Goal: Communication & Community: Answer question/provide support

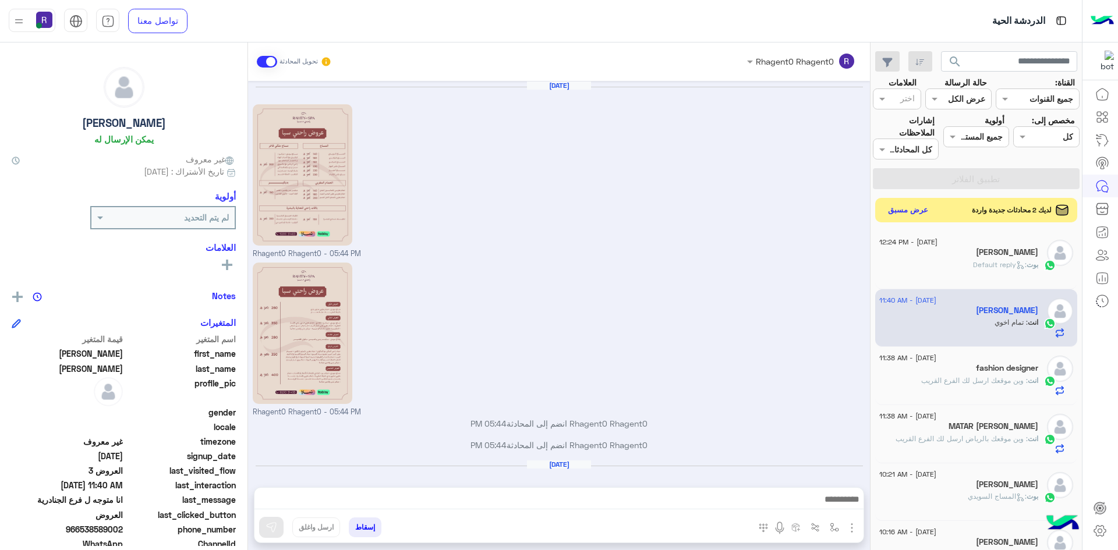
click at [902, 211] on button "عرض مسبق" at bounding box center [908, 211] width 49 height 16
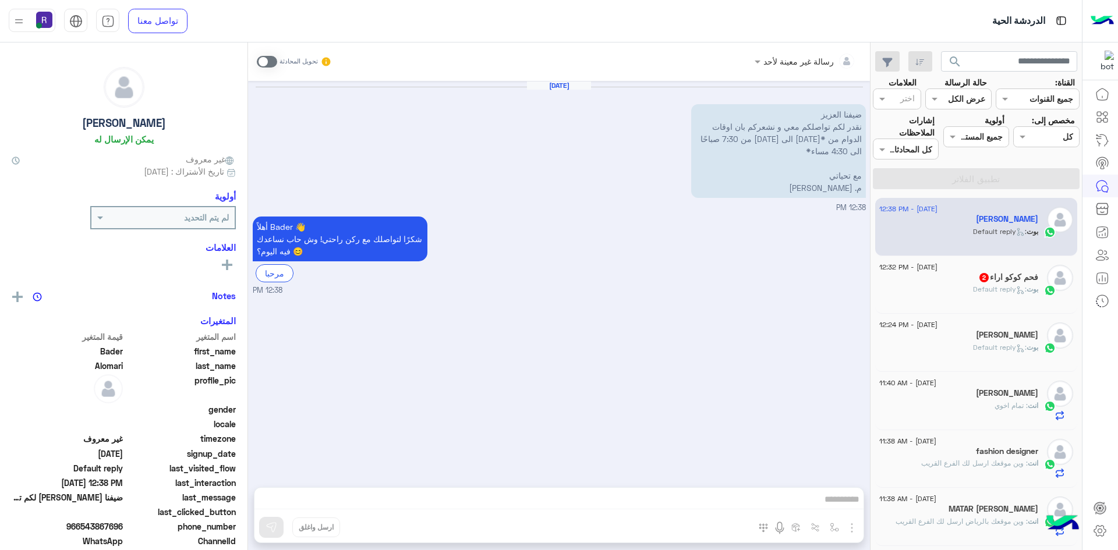
click at [952, 290] on div "[PERSON_NAME] : Default reply" at bounding box center [958, 294] width 159 height 20
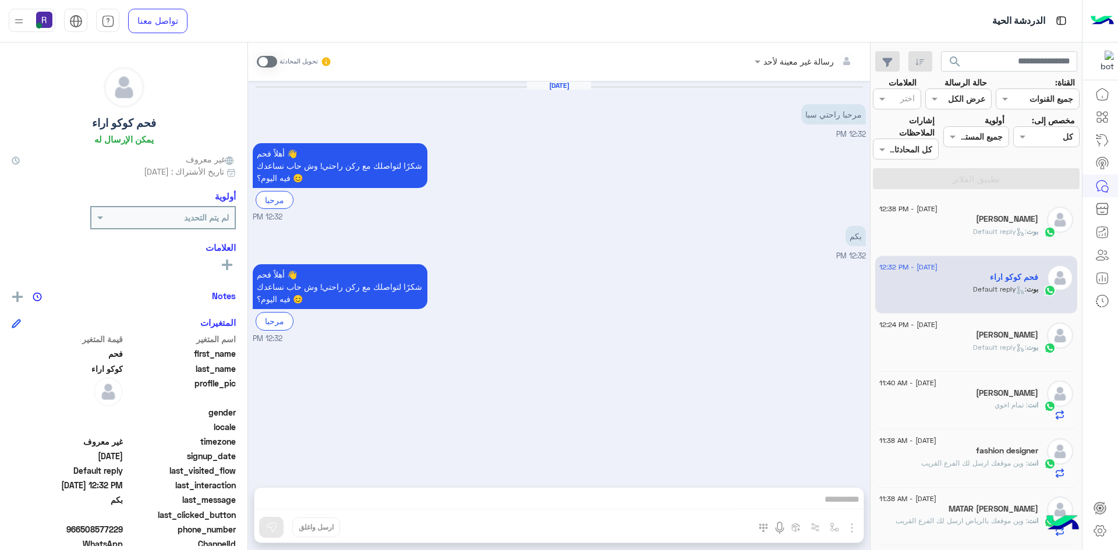
click at [273, 61] on span at bounding box center [267, 62] width 20 height 12
click at [850, 528] on img "button" at bounding box center [852, 528] width 14 height 14
click at [835, 506] on span "الصور" at bounding box center [829, 502] width 22 height 13
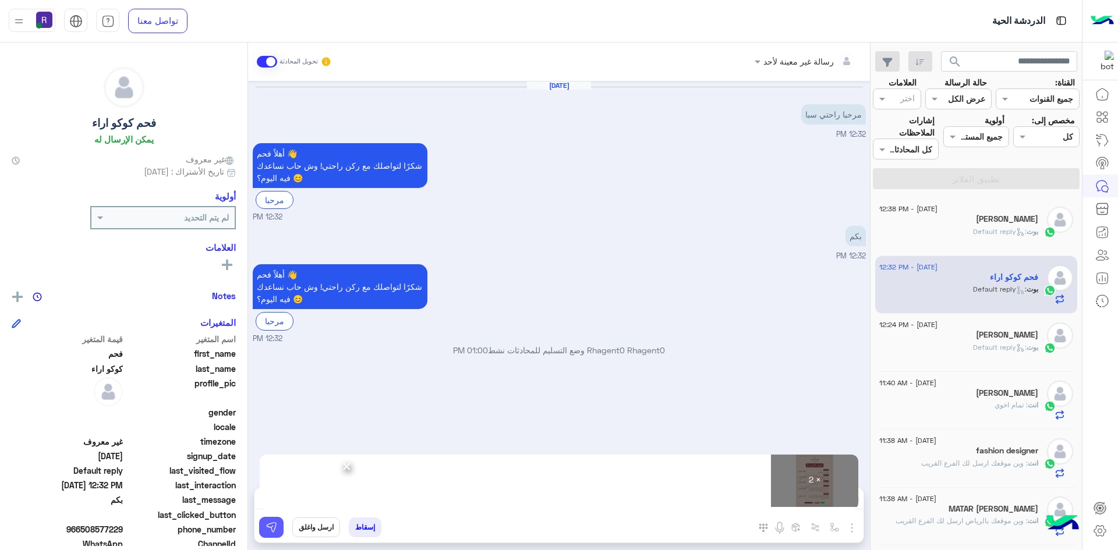
click at [270, 531] on img at bounding box center [271, 528] width 12 height 12
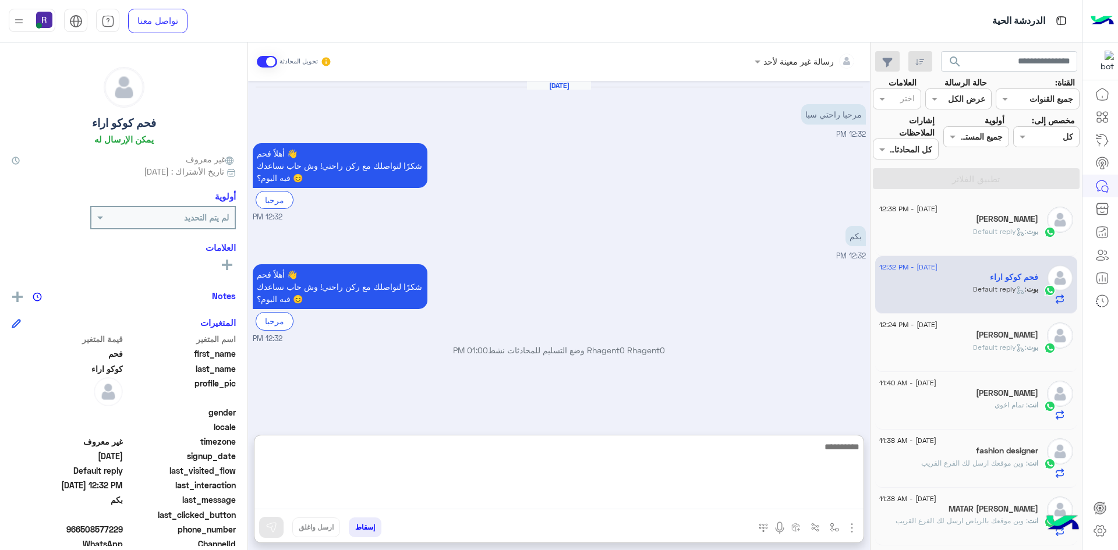
paste textarea "**********"
type textarea "**********"
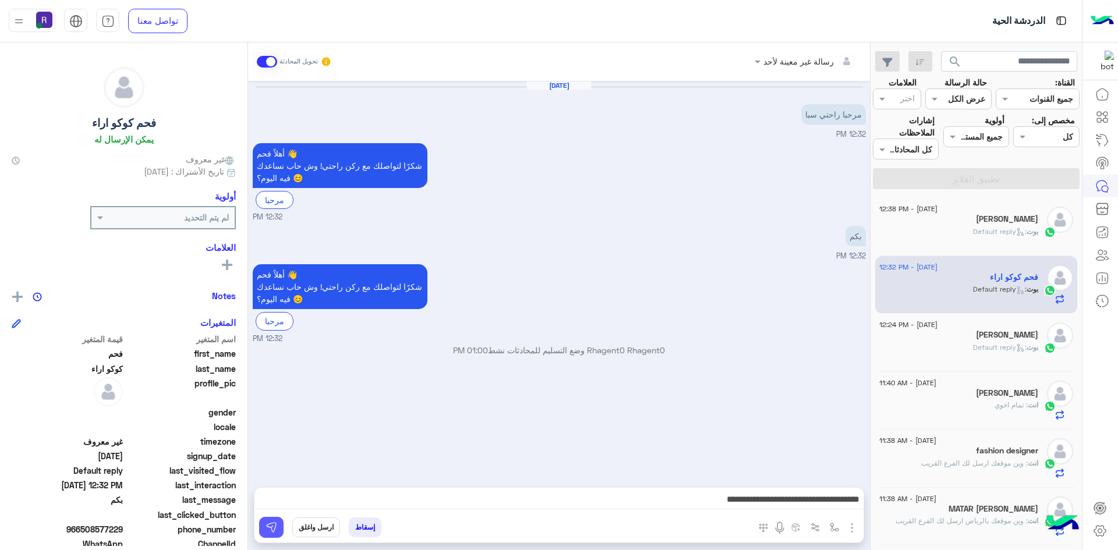
click at [274, 530] on img at bounding box center [271, 528] width 12 height 12
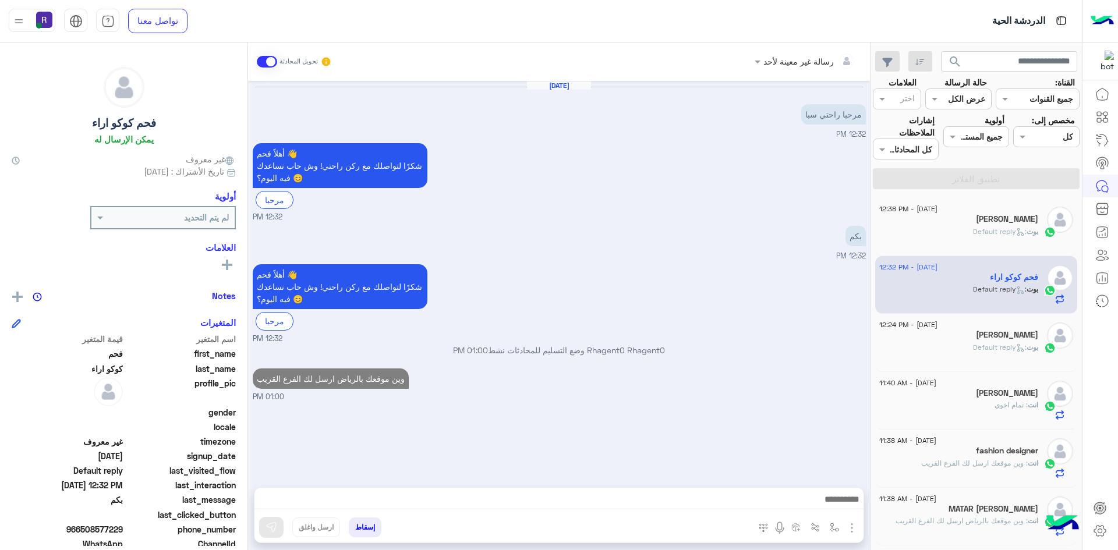
click at [996, 224] on h5 "[PERSON_NAME]" at bounding box center [1007, 219] width 62 height 10
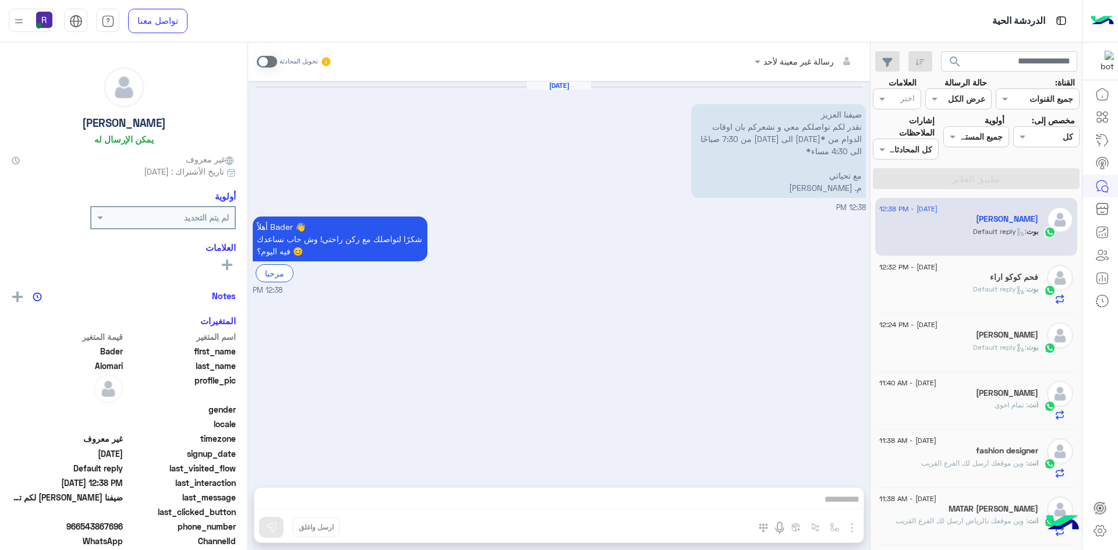
click at [272, 59] on span at bounding box center [267, 62] width 20 height 12
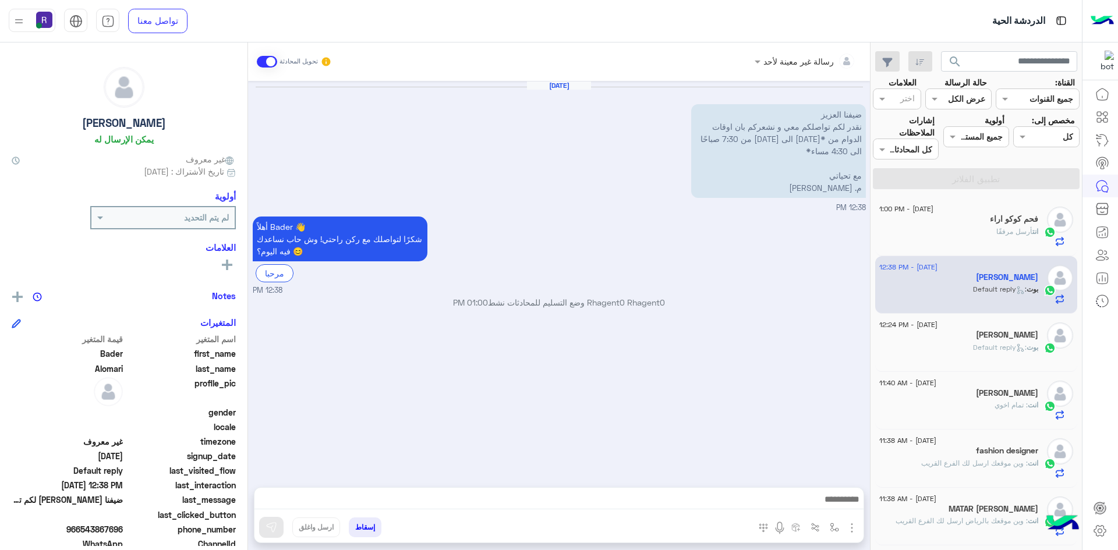
click at [987, 344] on span ": Default reply" at bounding box center [1000, 347] width 54 height 9
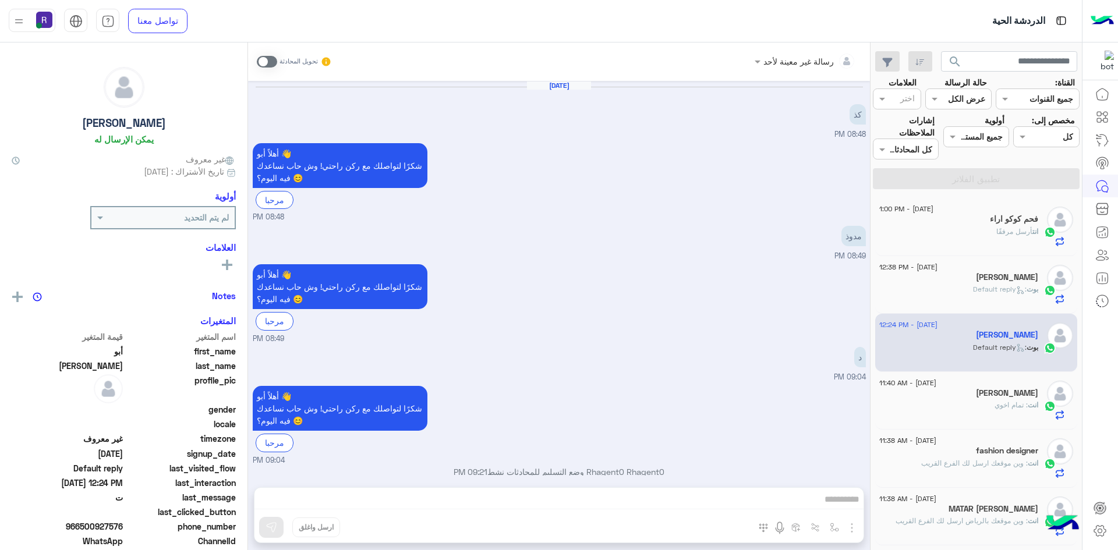
scroll to position [817, 0]
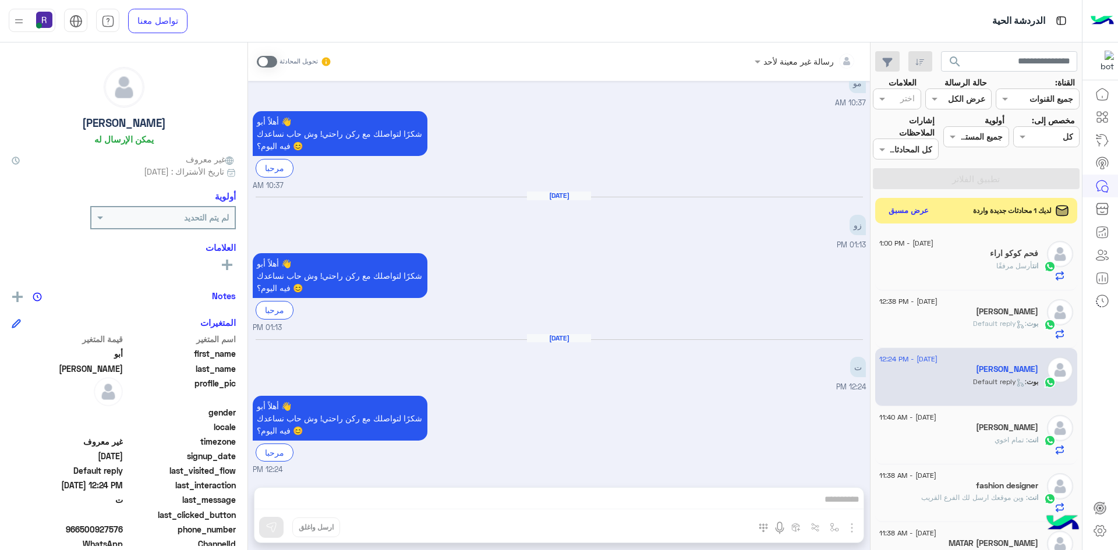
click at [967, 275] on div "انت أرسل مرفقًا" at bounding box center [958, 271] width 159 height 20
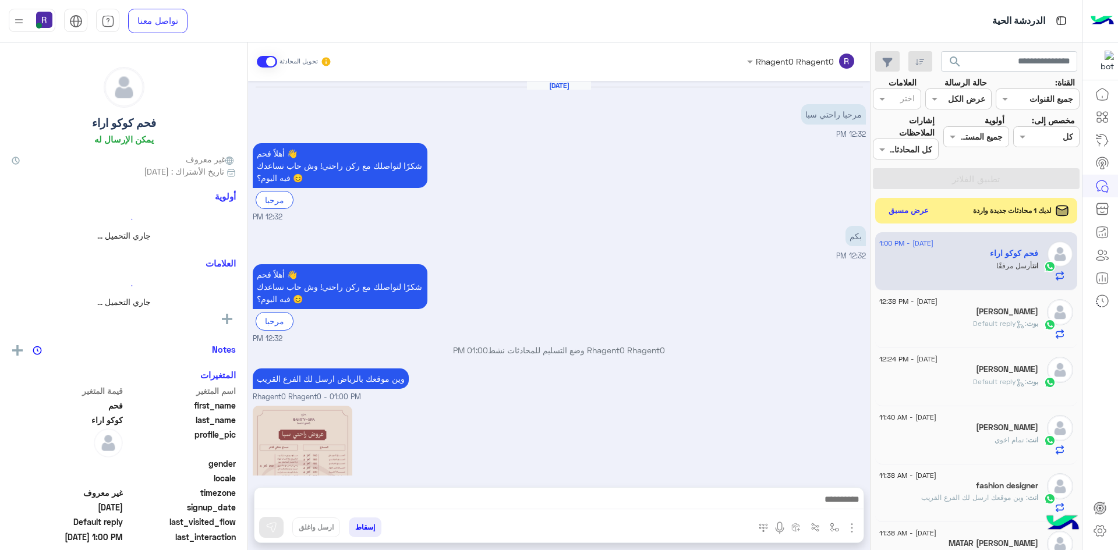
scroll to position [265, 0]
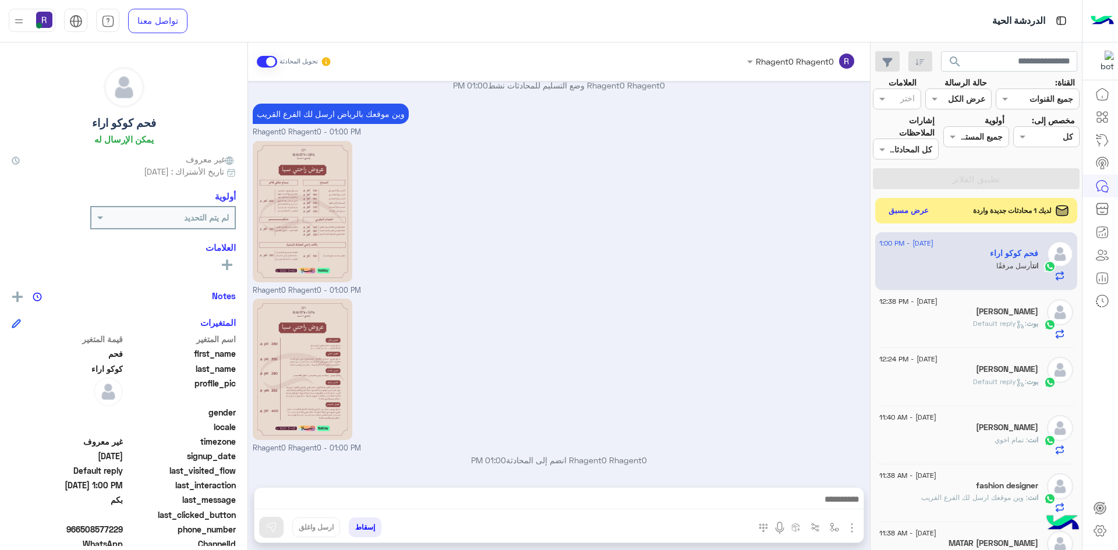
click at [999, 212] on span "لديك 1 محادثات جديدة واردة" at bounding box center [1012, 210] width 79 height 10
click at [911, 213] on button "عرض مسبق" at bounding box center [908, 211] width 49 height 16
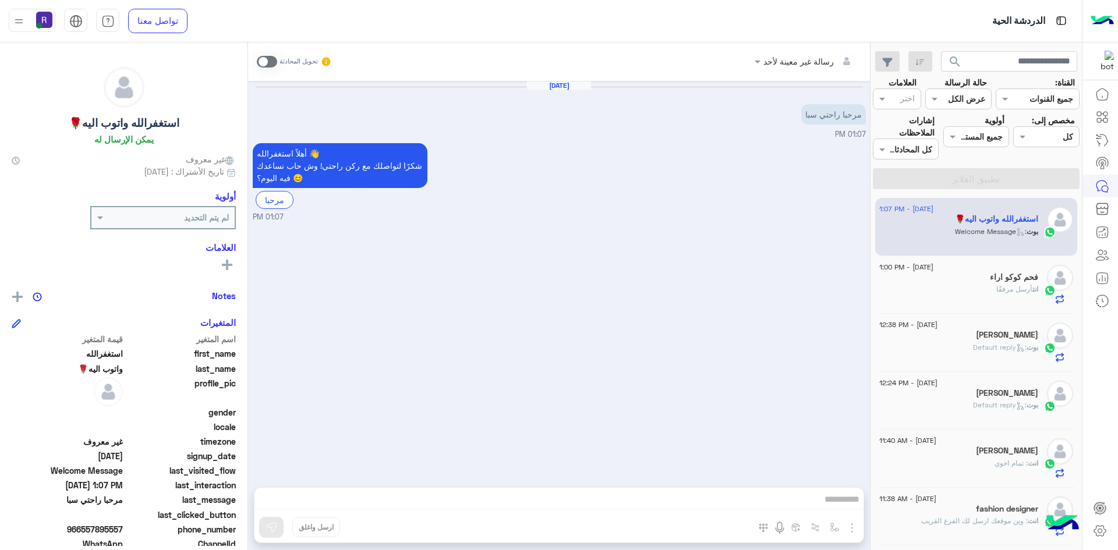
click at [991, 232] on span ": Welcome Message" at bounding box center [991, 231] width 72 height 9
click at [272, 63] on span at bounding box center [267, 62] width 20 height 12
click at [853, 523] on img "button" at bounding box center [852, 528] width 14 height 14
click at [839, 512] on button "الصور" at bounding box center [833, 502] width 49 height 23
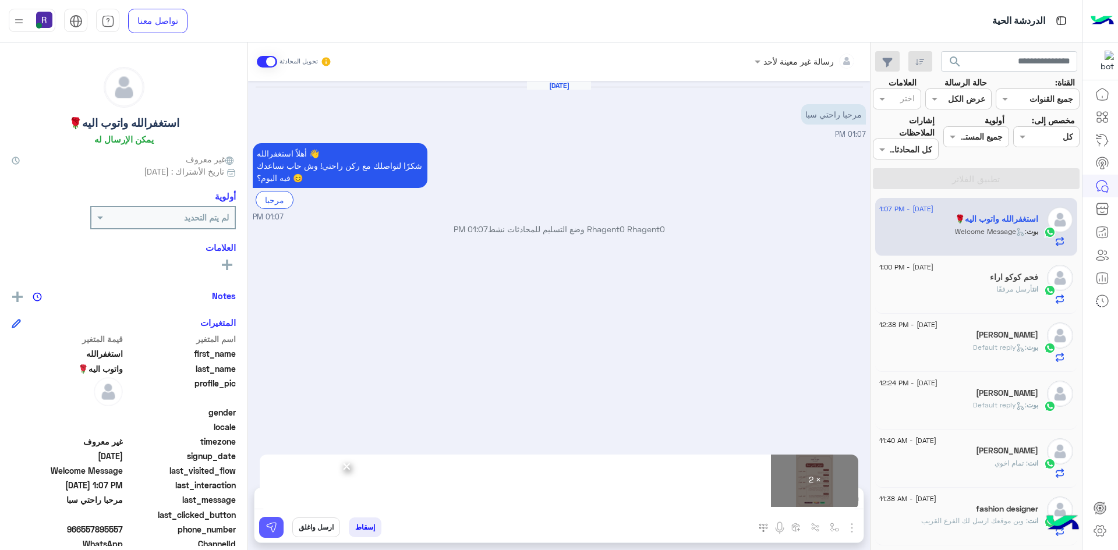
click at [274, 528] on img at bounding box center [271, 528] width 12 height 12
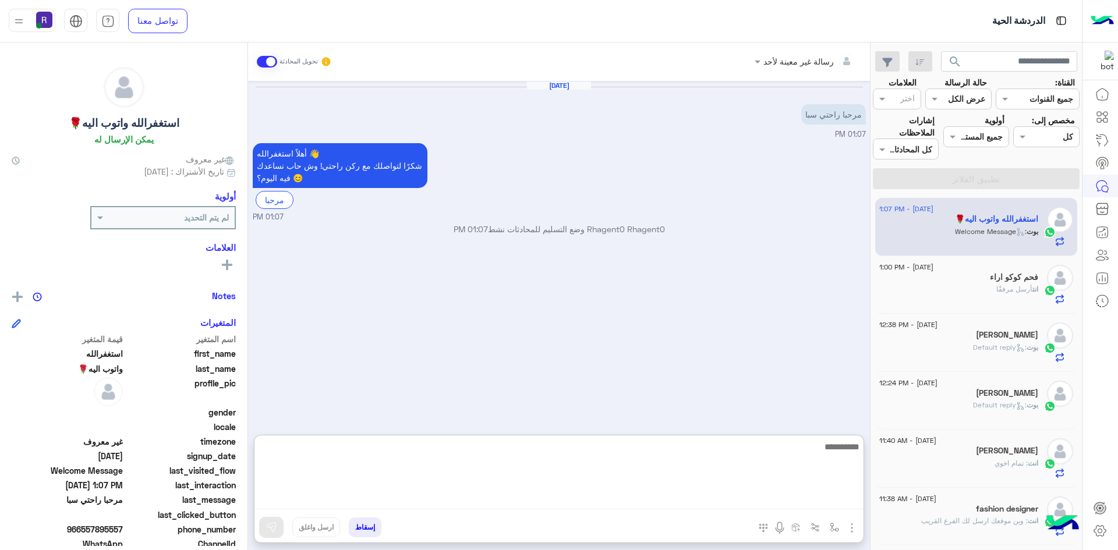
paste textarea "**********"
type textarea "**********"
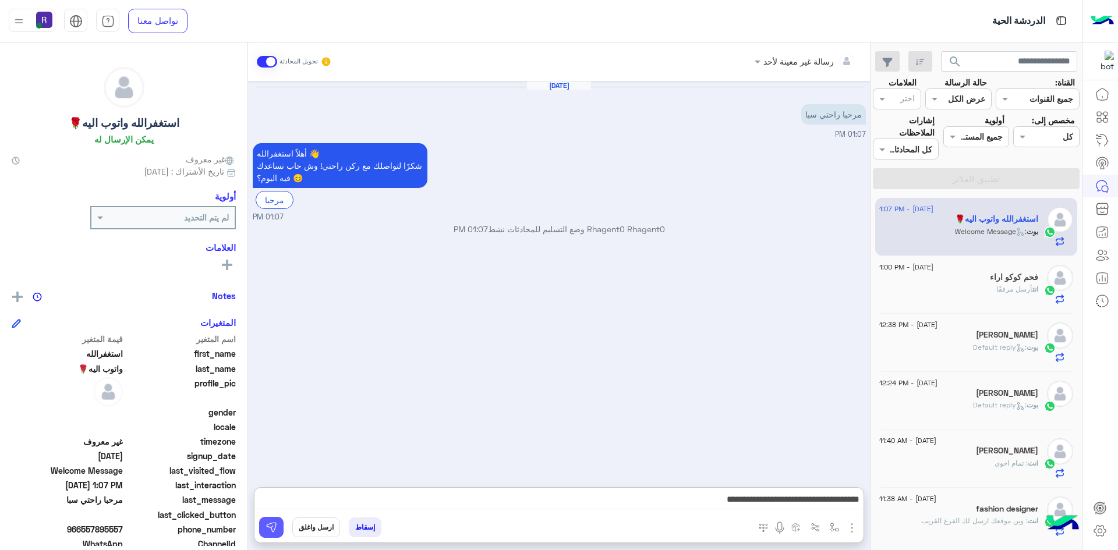
click at [275, 534] on button at bounding box center [271, 527] width 24 height 21
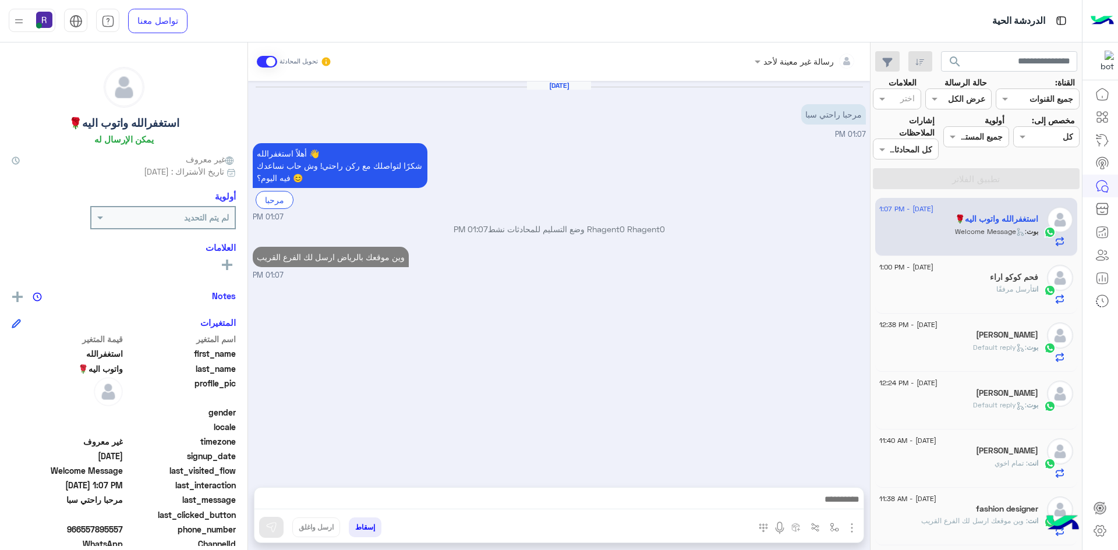
click at [1011, 290] on span "أرسل مرفقًا" at bounding box center [1014, 289] width 36 height 9
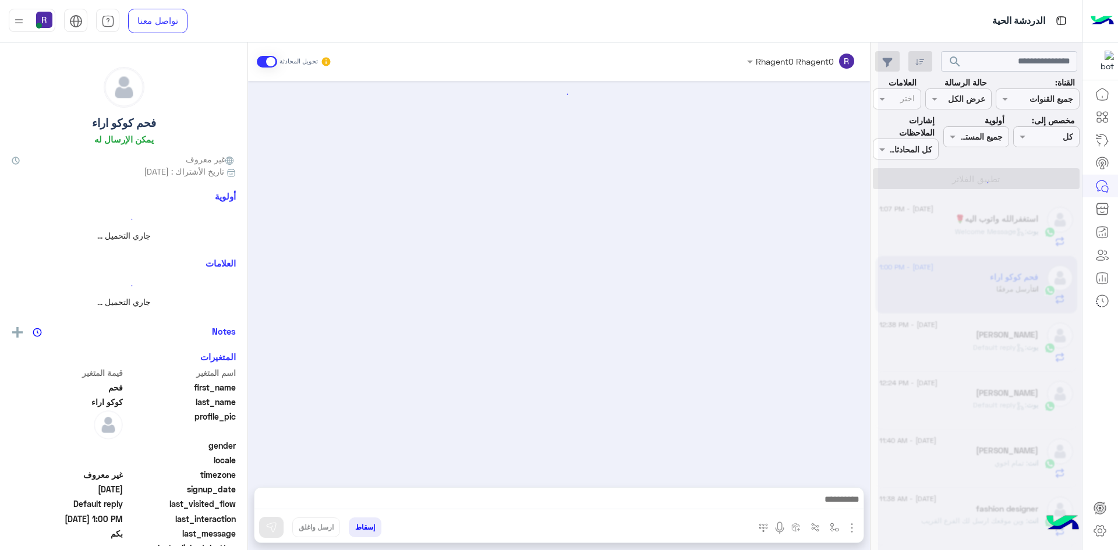
scroll to position [265, 0]
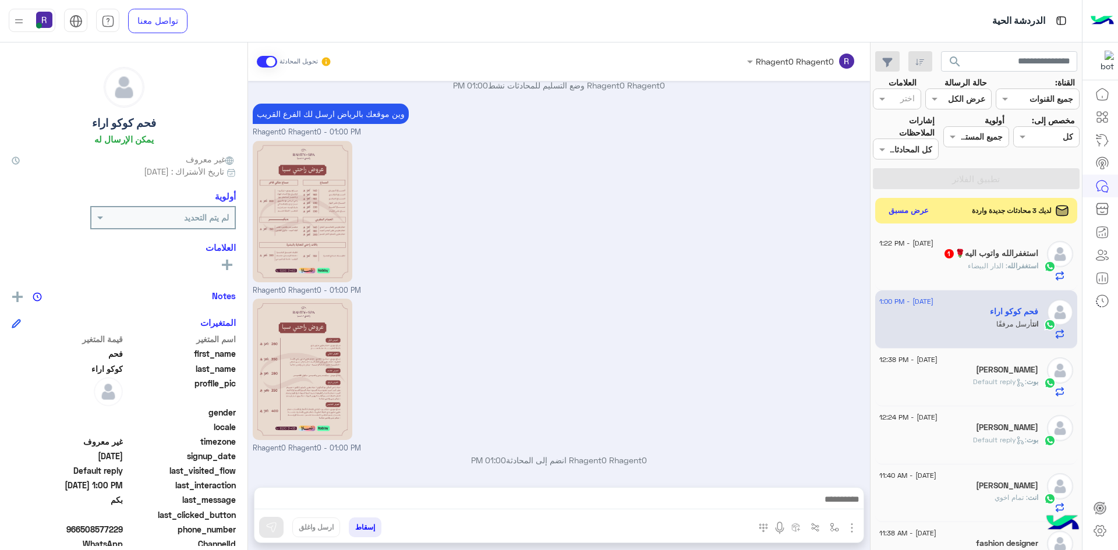
click at [955, 251] on h5 "استغفرالله واتوب اليه🌹 1" at bounding box center [990, 254] width 95 height 10
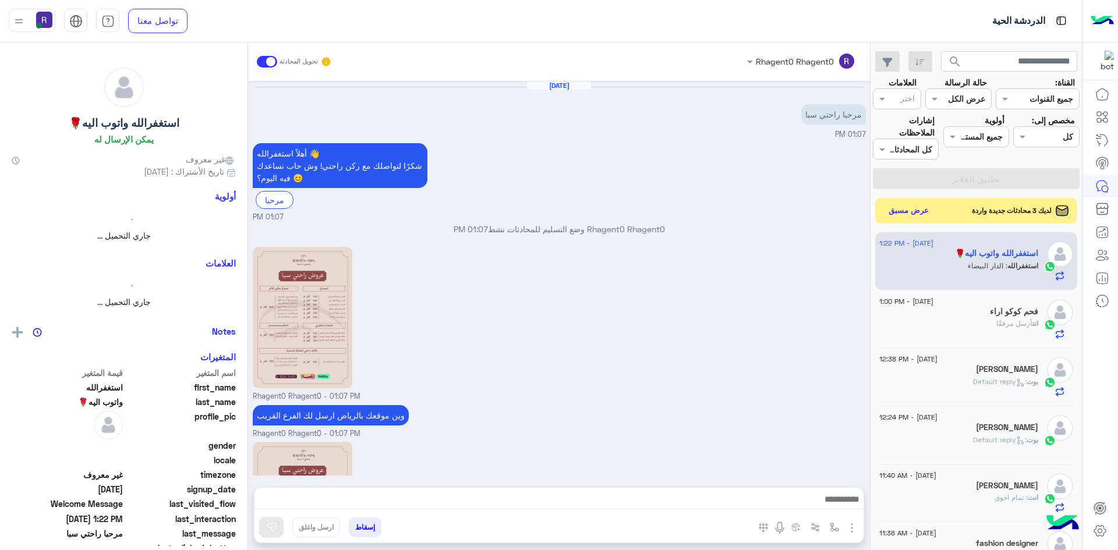
scroll to position [203, 0]
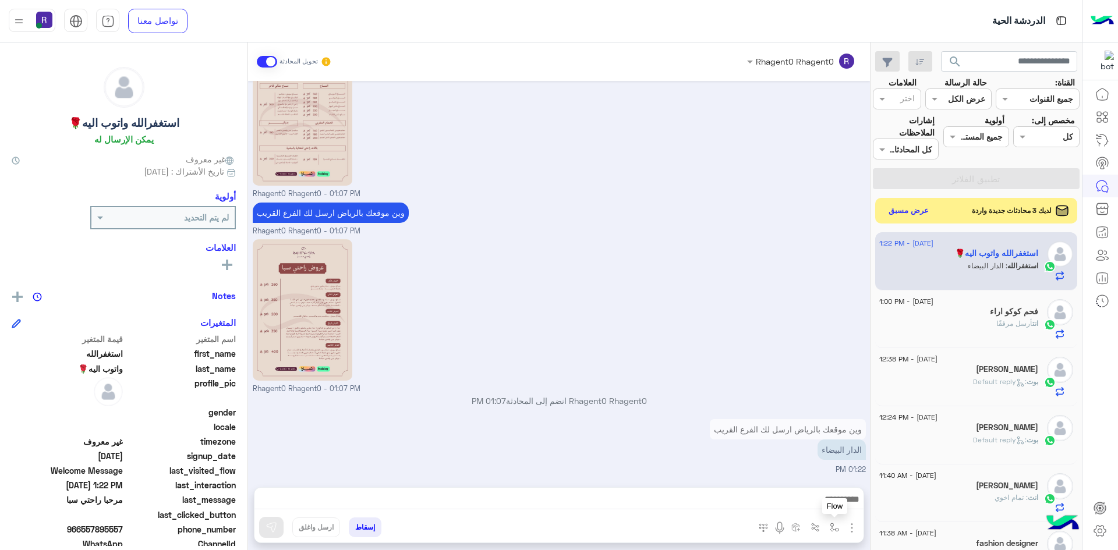
click at [832, 530] on img "button" at bounding box center [833, 527] width 9 height 9
click at [813, 508] on div "أدخل اسم مجموعة الرسائل" at bounding box center [787, 501] width 102 height 13
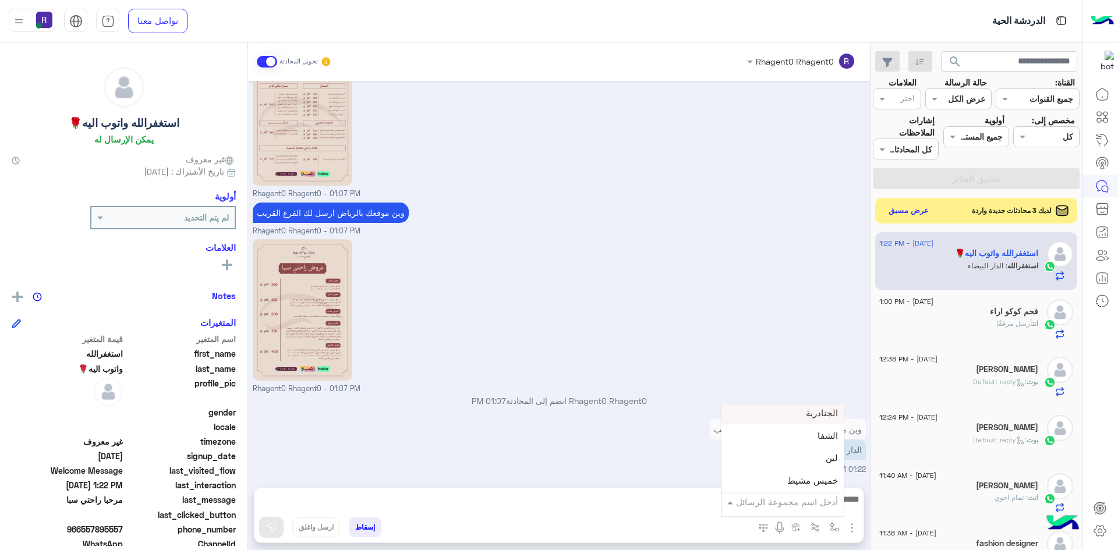
scroll to position [815, 0]
click at [808, 438] on div "لبن" at bounding box center [782, 430] width 122 height 23
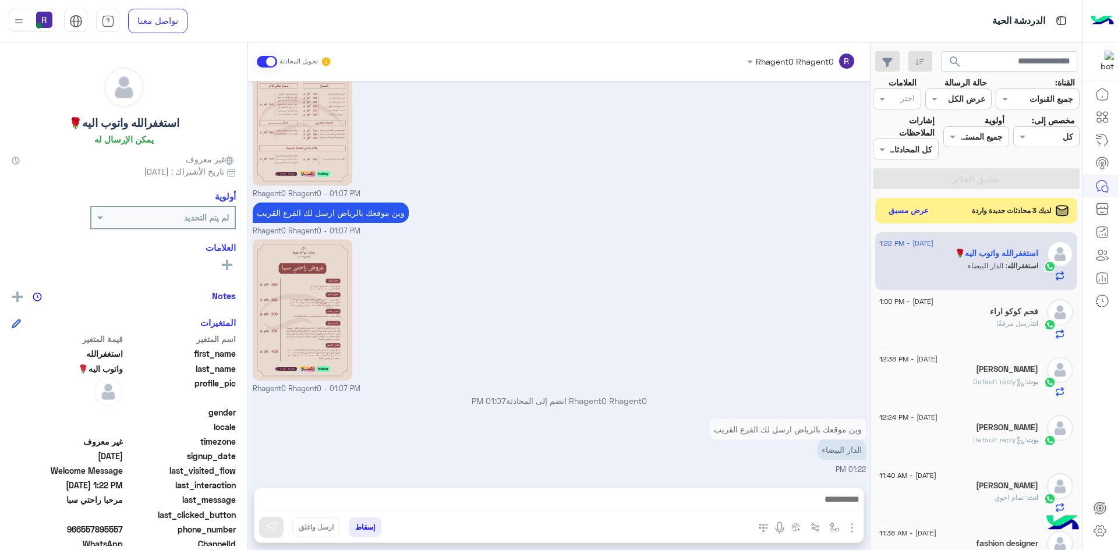
type textarea "***"
click at [281, 531] on button at bounding box center [271, 527] width 24 height 21
click at [905, 208] on button "عرض مسبق" at bounding box center [908, 211] width 49 height 16
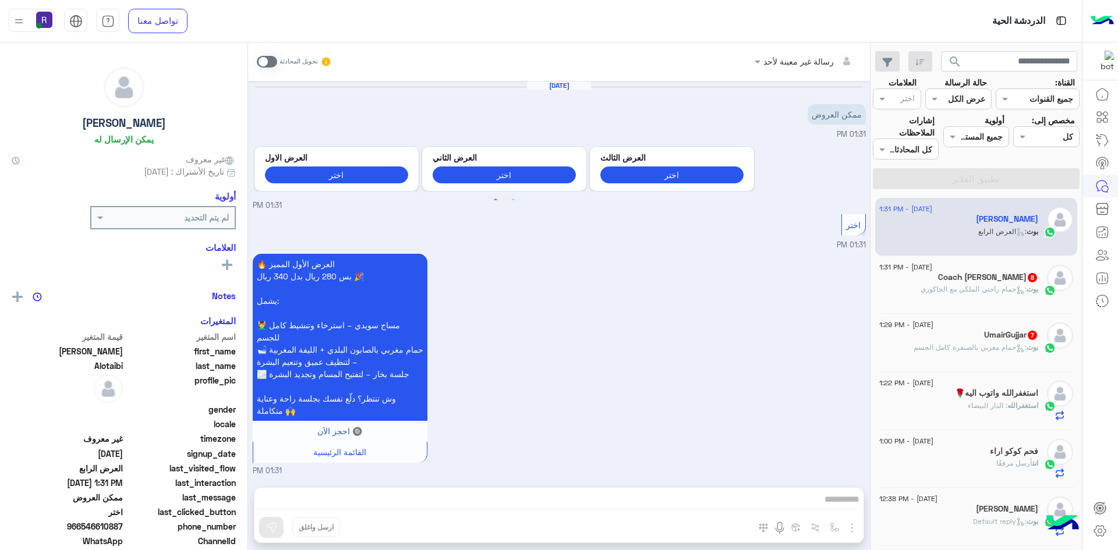
scroll to position [992, 0]
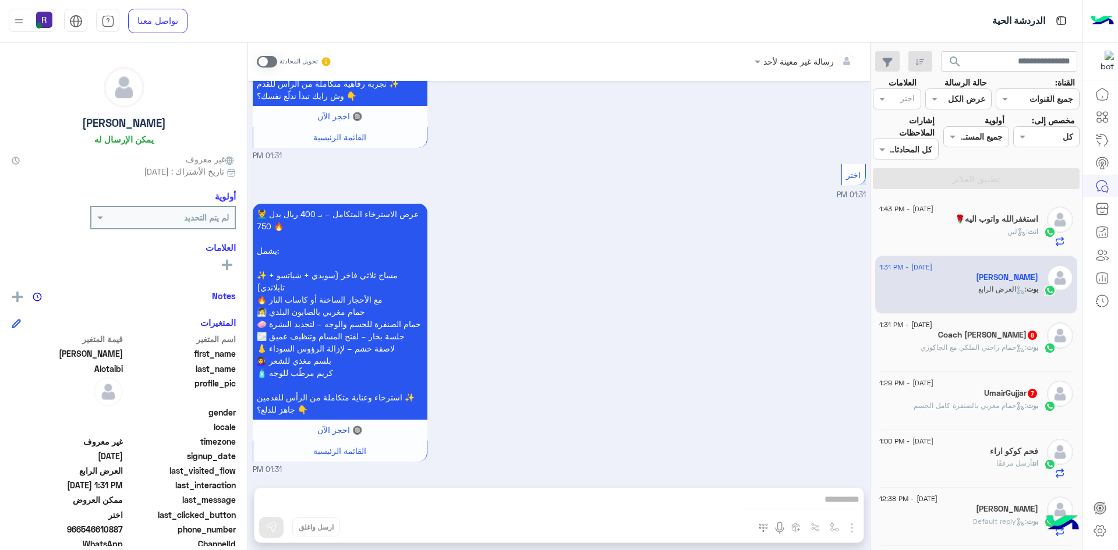
click at [971, 396] on div "UmairGujjar 7" at bounding box center [958, 394] width 159 height 12
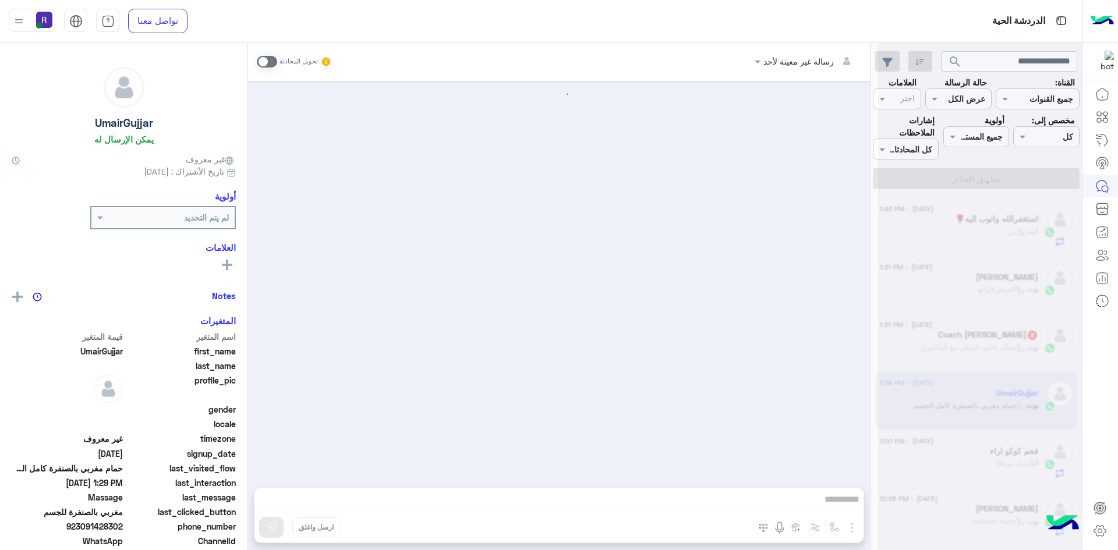
scroll to position [1099, 0]
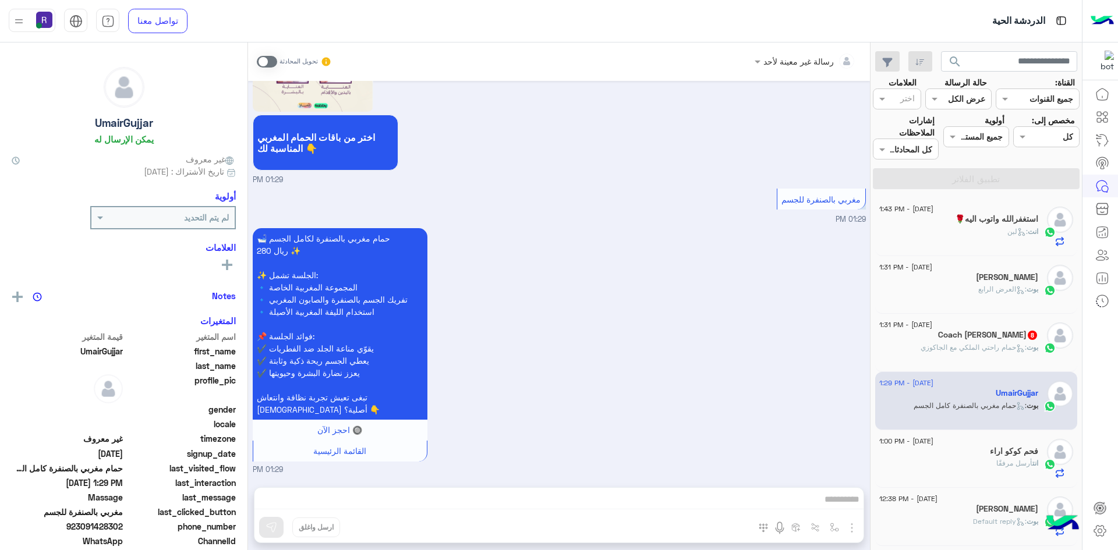
click at [272, 62] on span at bounding box center [267, 62] width 20 height 12
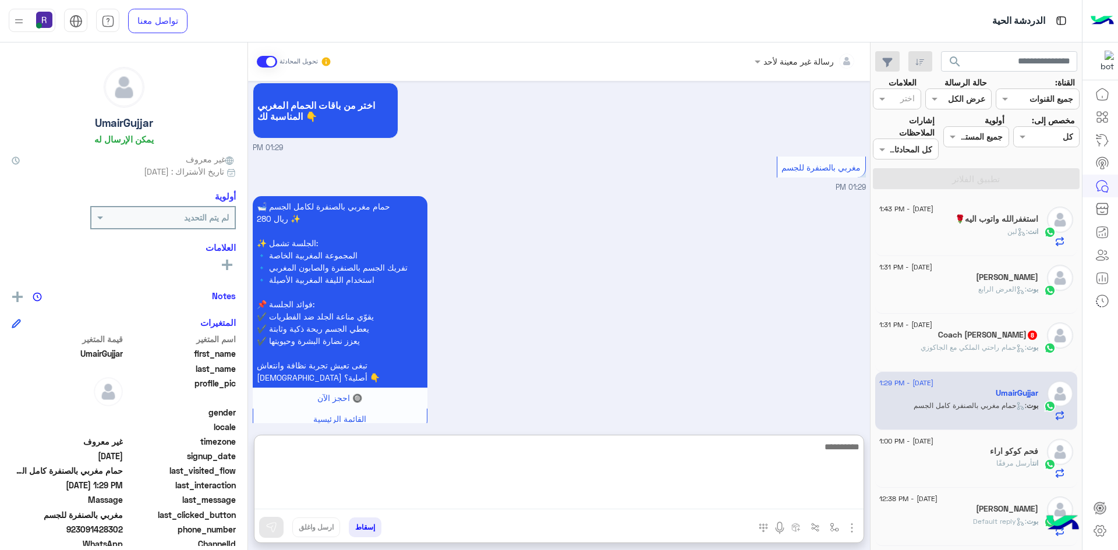
paste textarea "**********"
type textarea "**********"
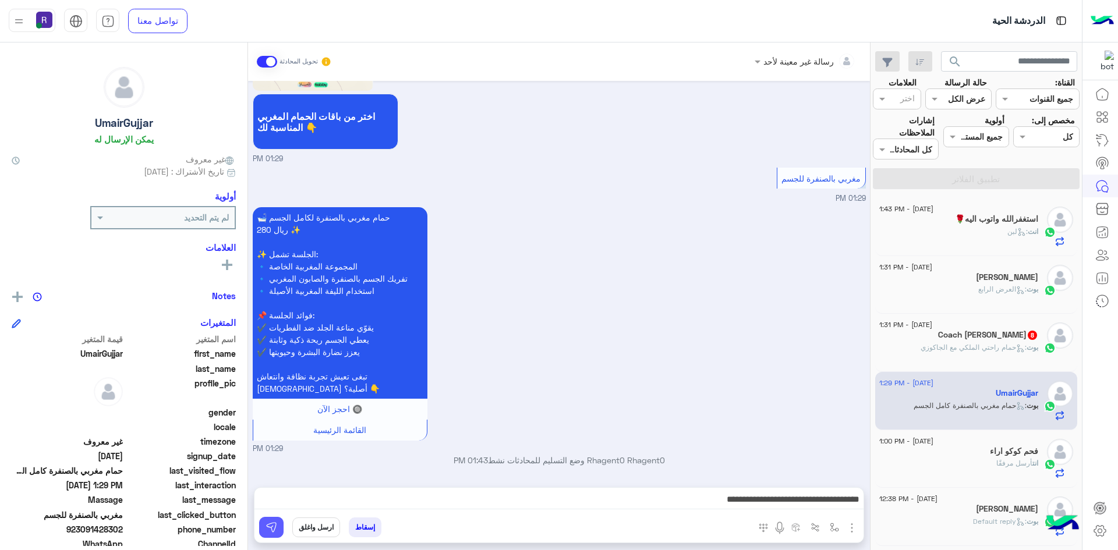
click at [274, 528] on img at bounding box center [271, 528] width 12 height 12
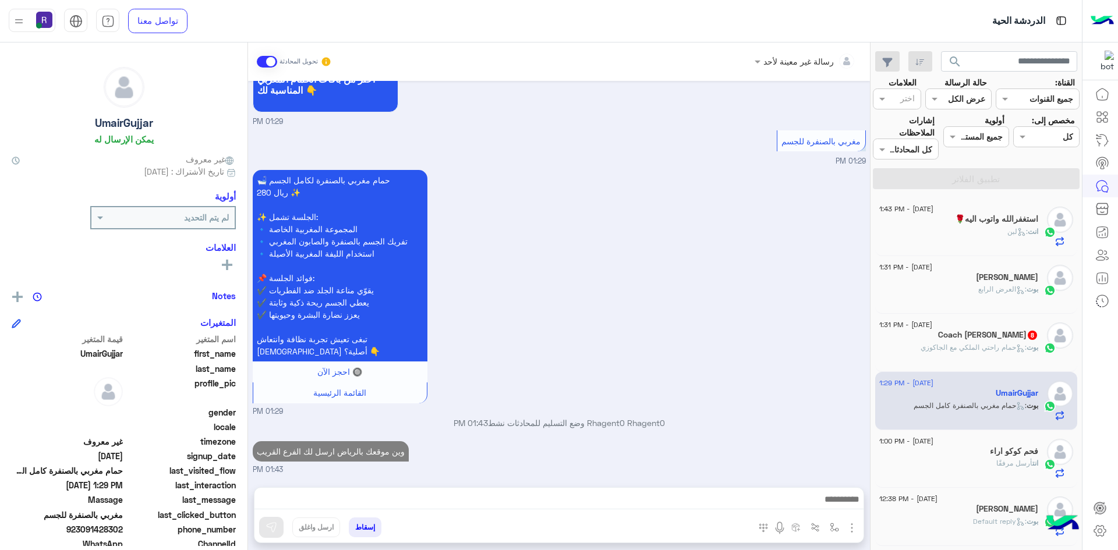
click at [983, 350] on span ": حمام راحتي الملكي مع الجاكوزي" at bounding box center [973, 347] width 106 height 9
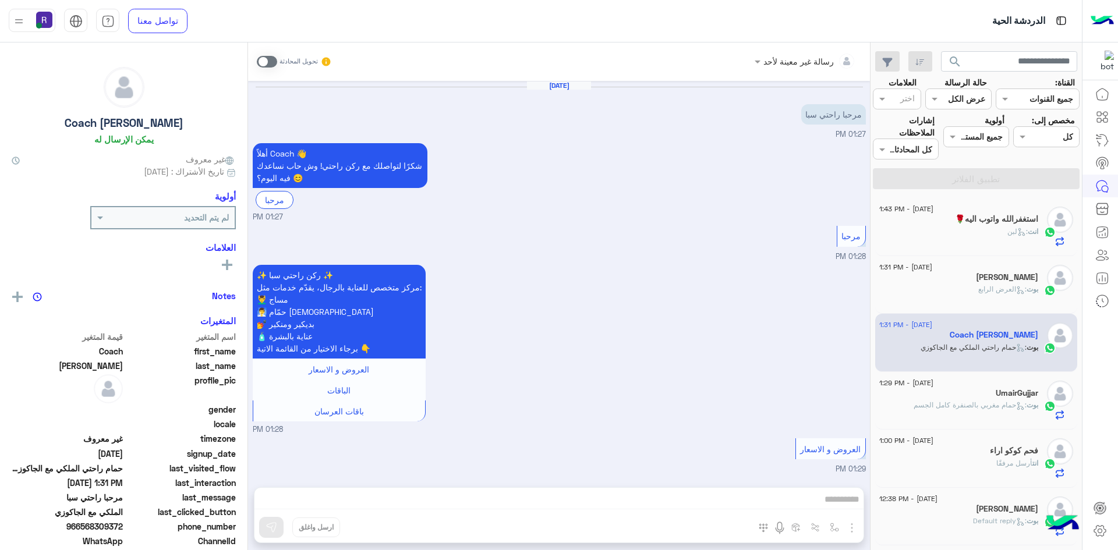
scroll to position [1307, 0]
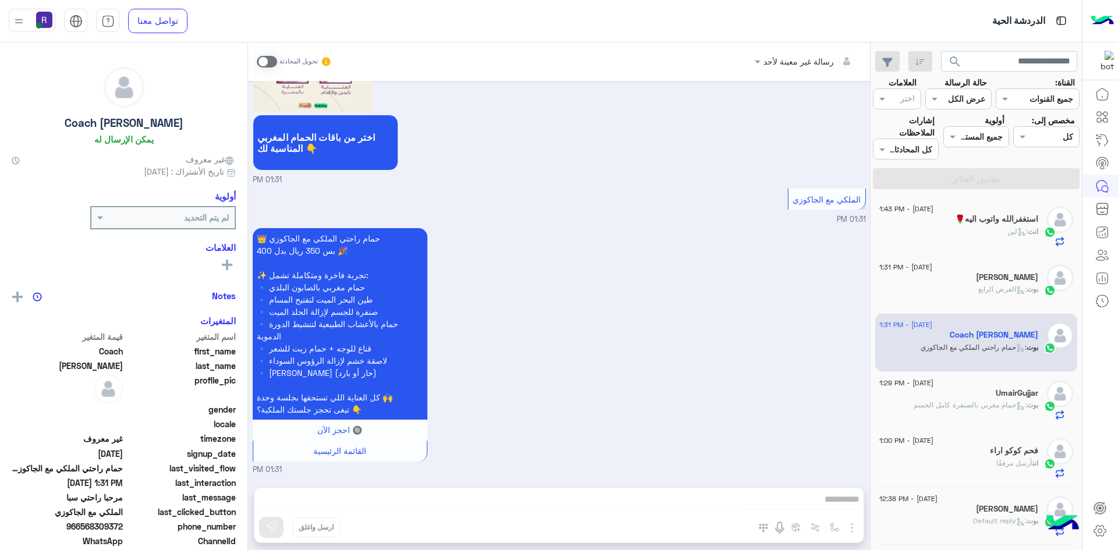
click at [271, 62] on span at bounding box center [267, 62] width 20 height 12
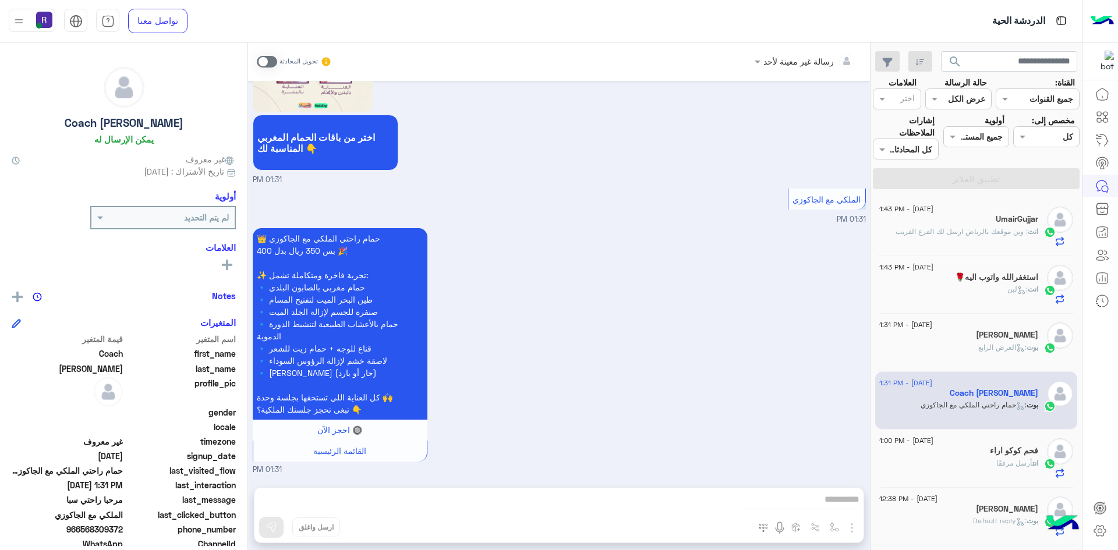
scroll to position [1328, 0]
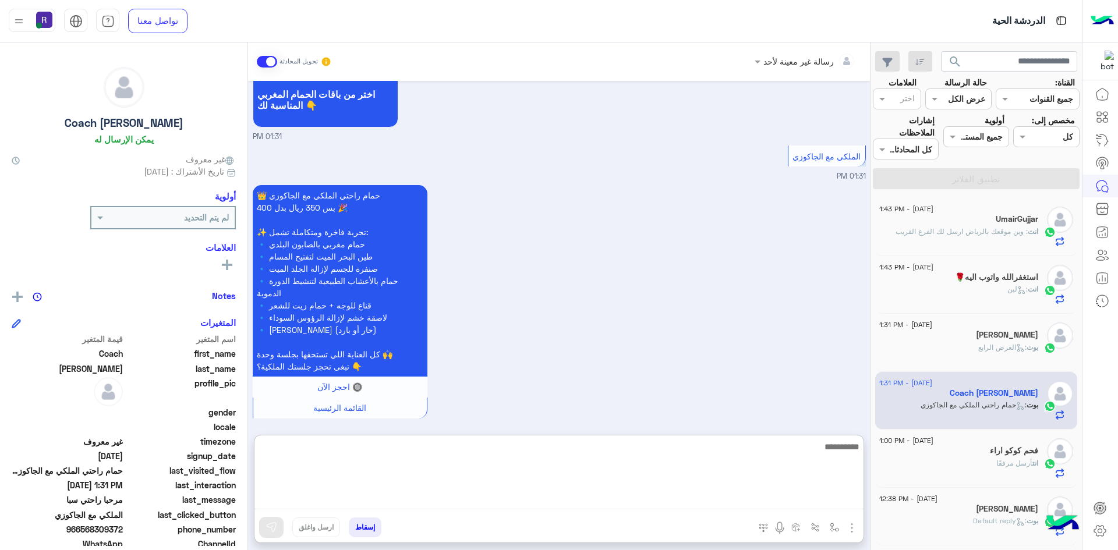
paste textarea "**********"
type textarea "**********"
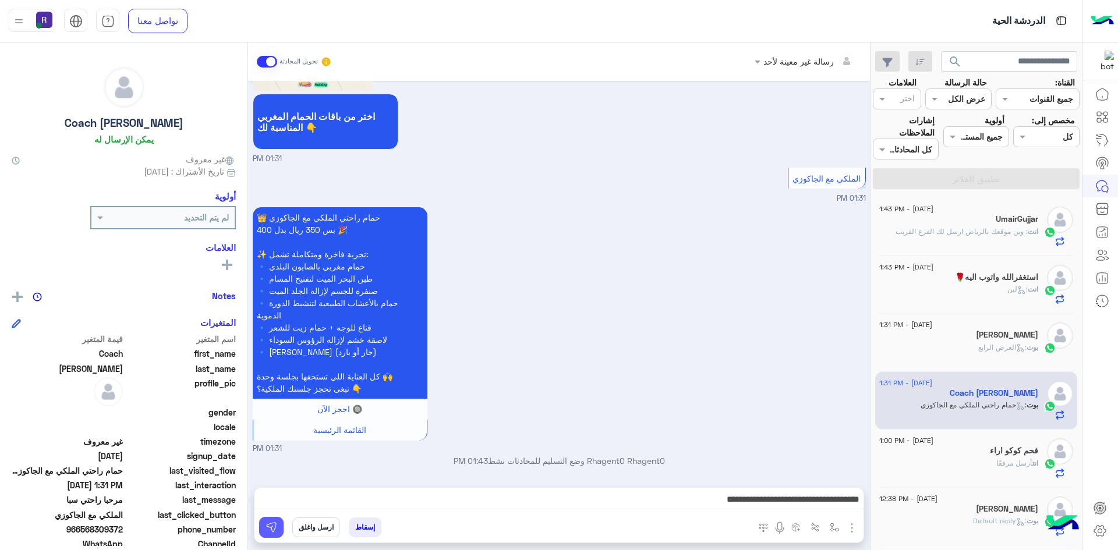
click at [283, 529] on button at bounding box center [271, 527] width 24 height 21
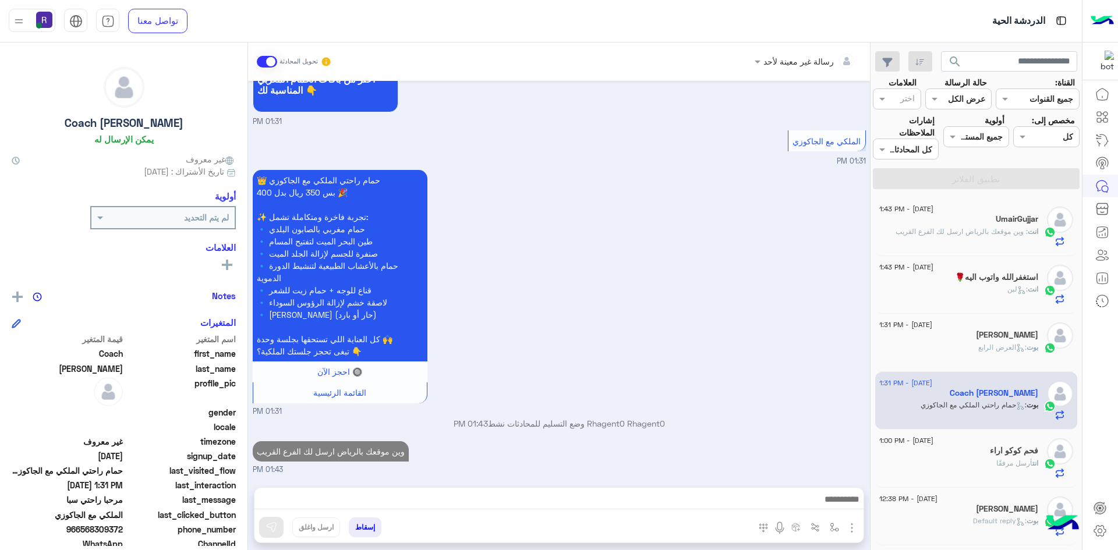
click at [983, 463] on div "انت أرسل مرفقًا" at bounding box center [958, 468] width 159 height 20
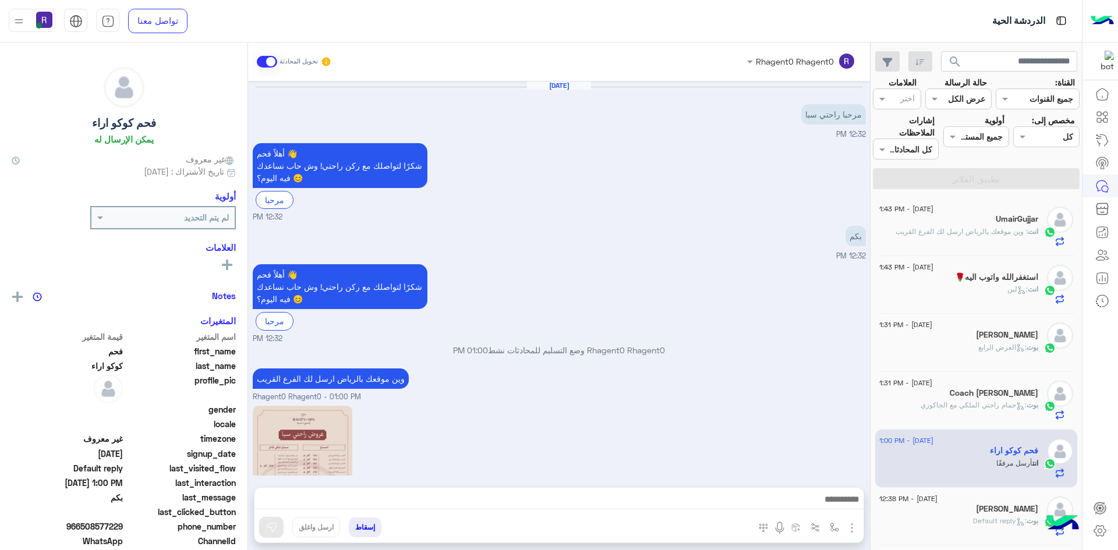
scroll to position [265, 0]
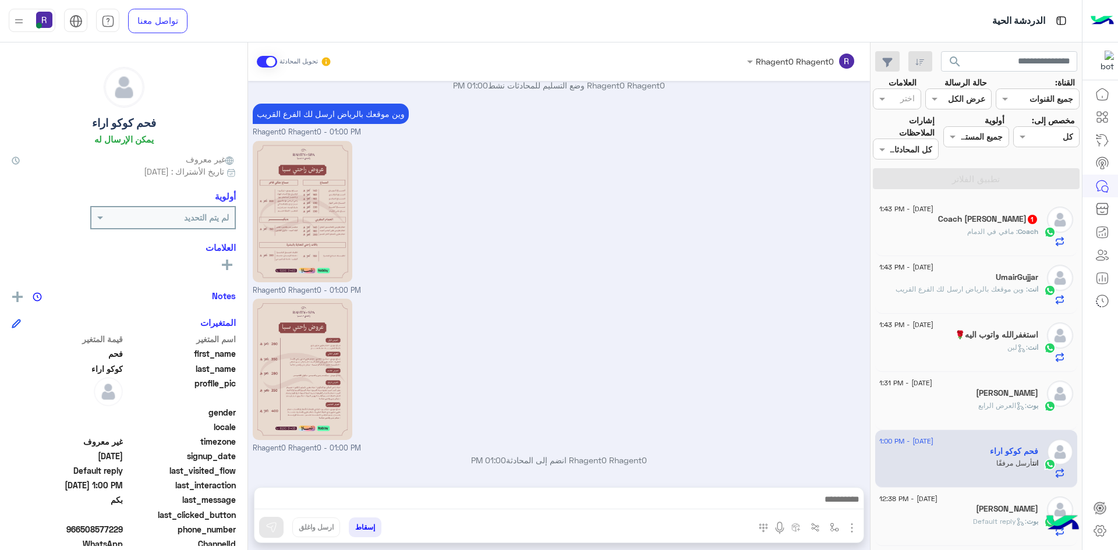
click at [949, 236] on div "Coach : [PERSON_NAME] في الدمام" at bounding box center [958, 236] width 159 height 20
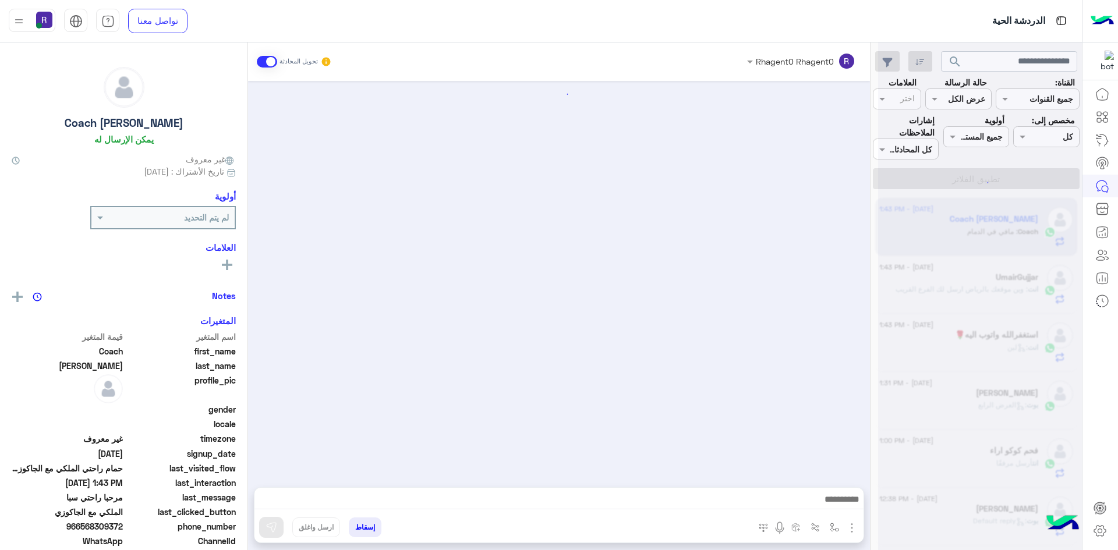
scroll to position [1425, 0]
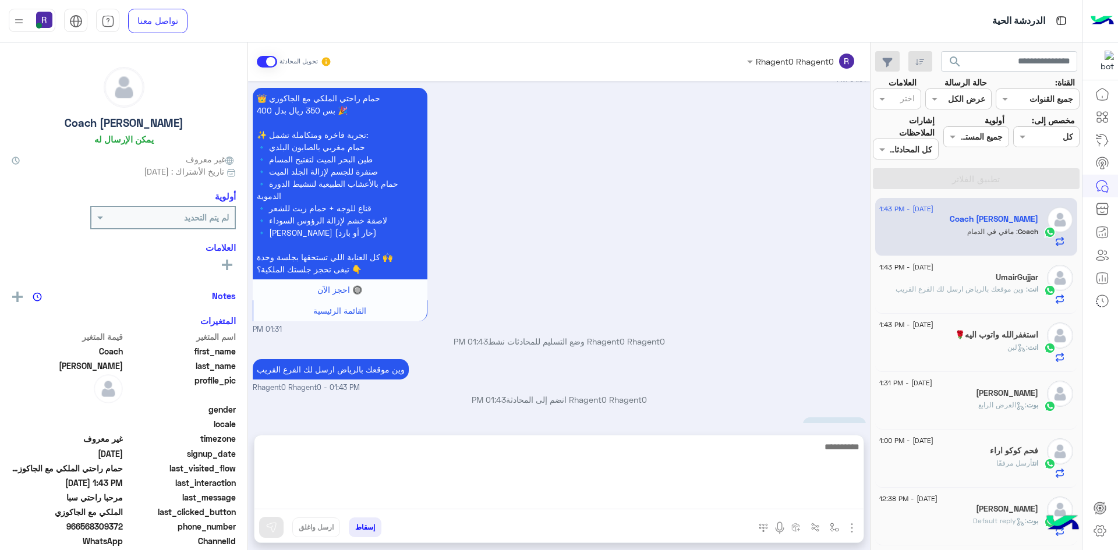
click at [413, 499] on textarea at bounding box center [558, 474] width 609 height 70
type textarea "**"
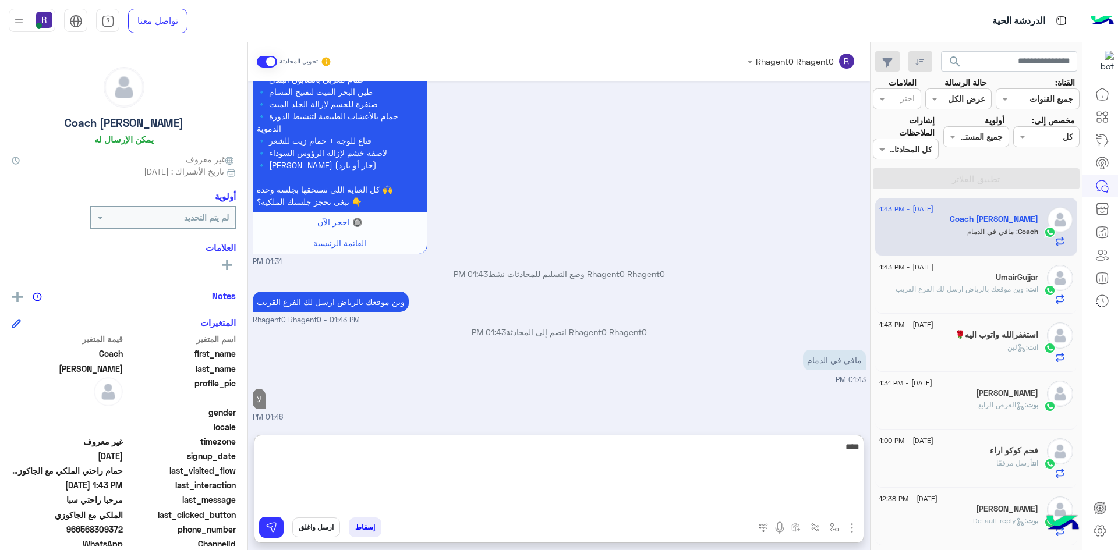
type textarea "****"
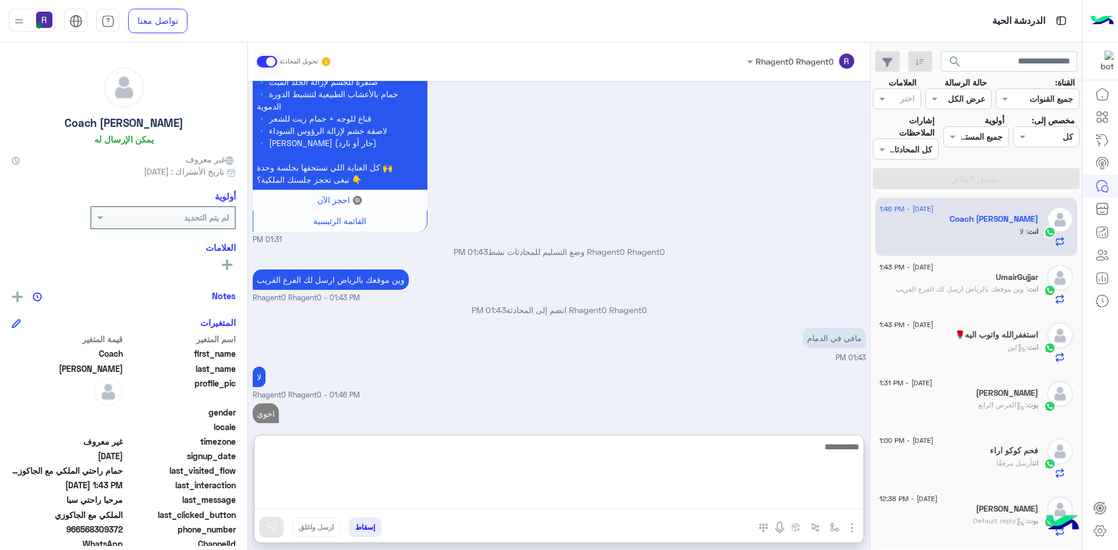
scroll to position [1552, 0]
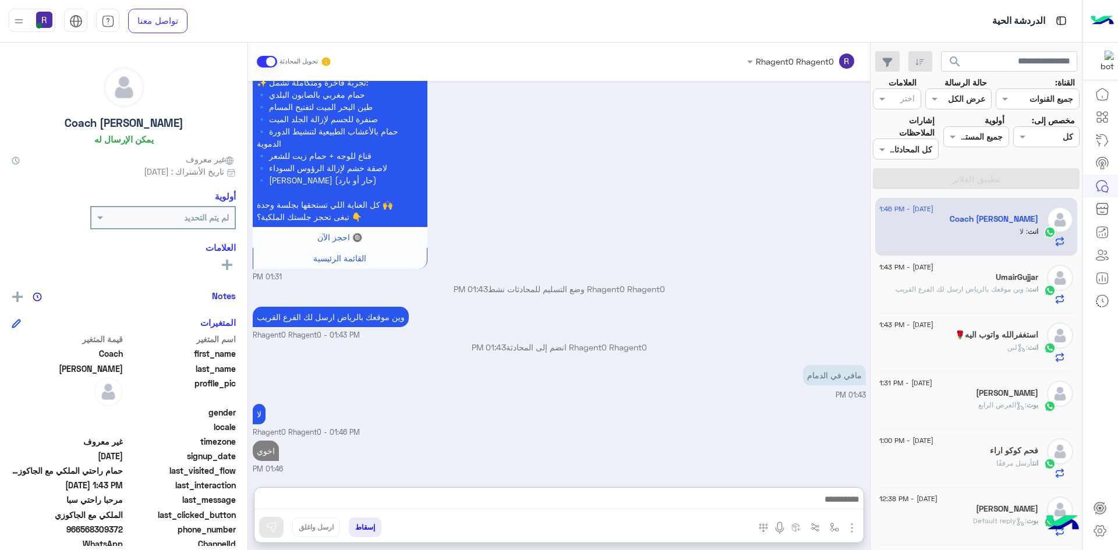
click at [966, 300] on div "انت : وين موقعك بالرياض ارسل لك الفرع القريب" at bounding box center [958, 294] width 159 height 20
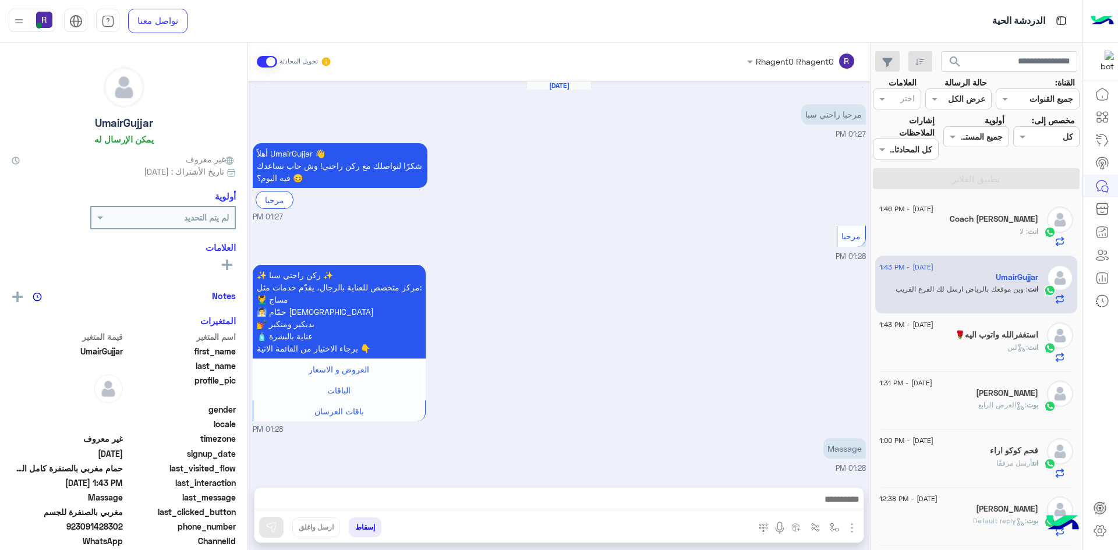
scroll to position [1178, 0]
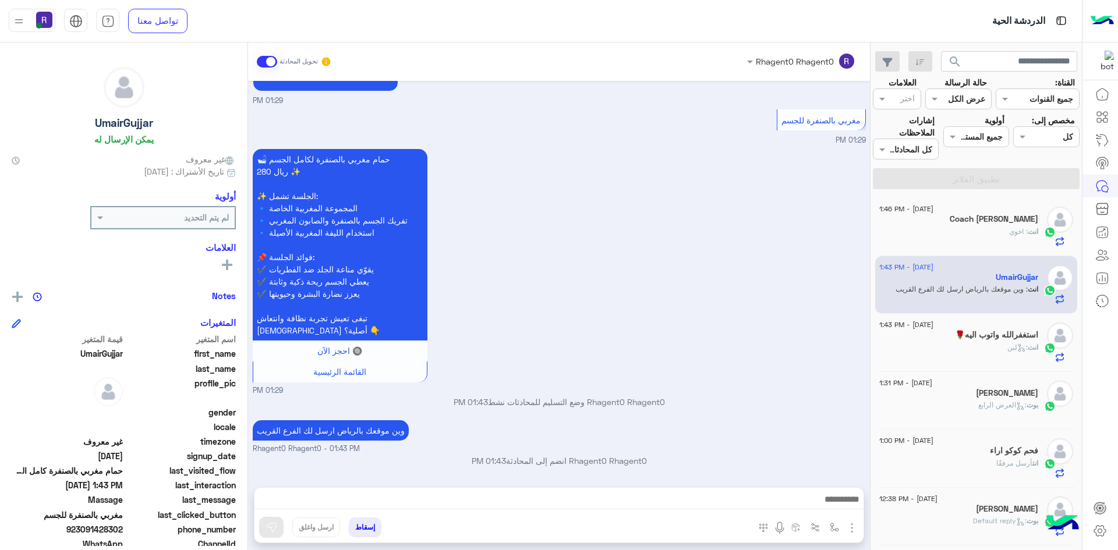
click at [988, 344] on div "انت : لبن" at bounding box center [958, 352] width 159 height 20
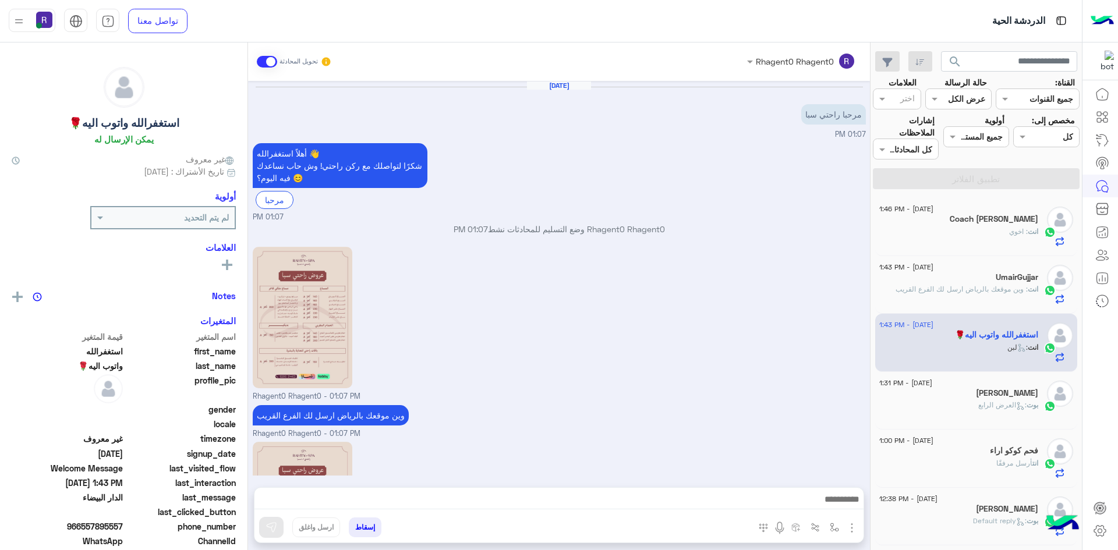
scroll to position [306, 0]
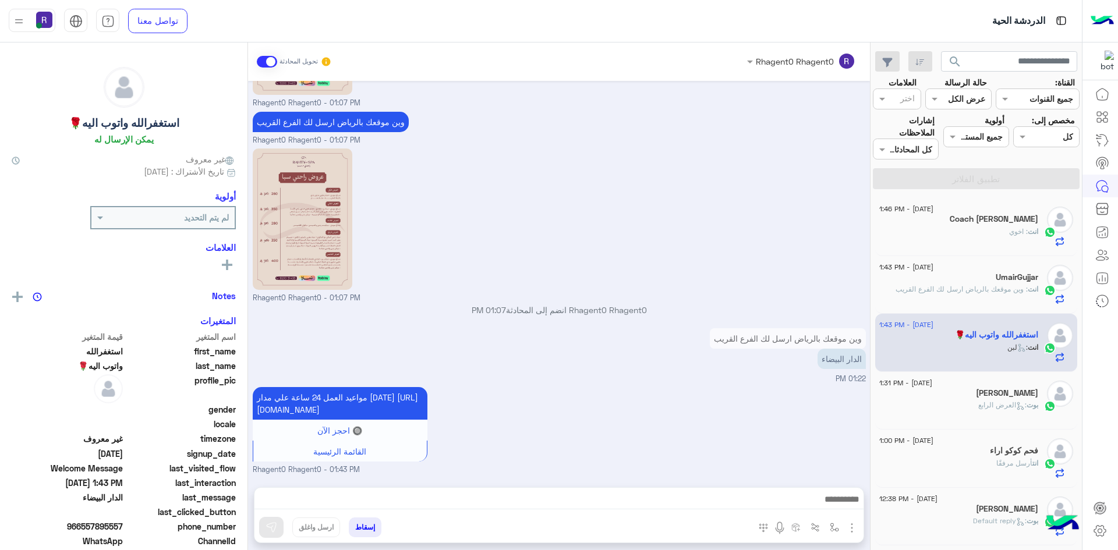
click at [929, 397] on div "[PERSON_NAME]" at bounding box center [958, 394] width 159 height 12
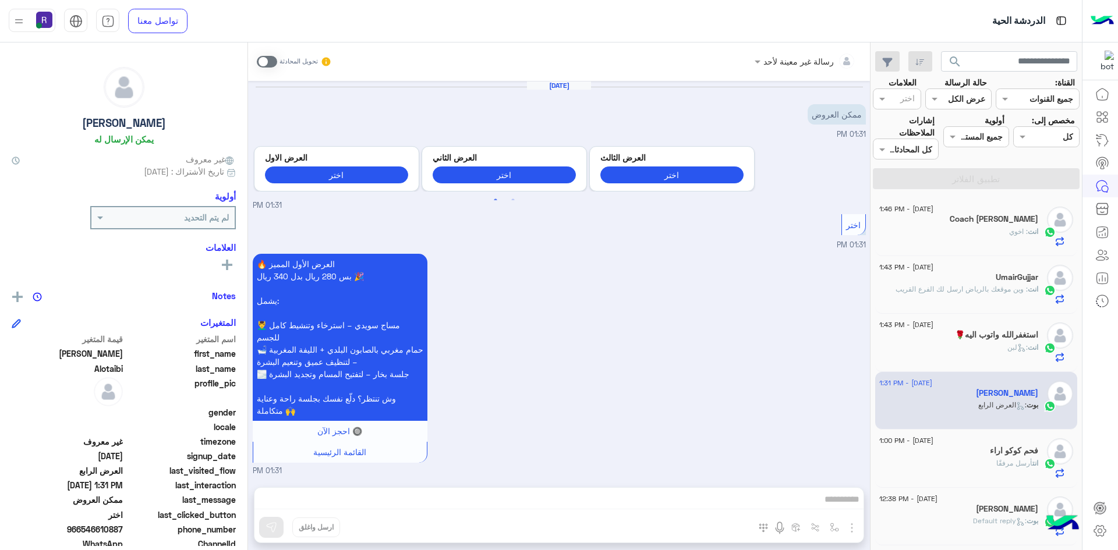
scroll to position [992, 0]
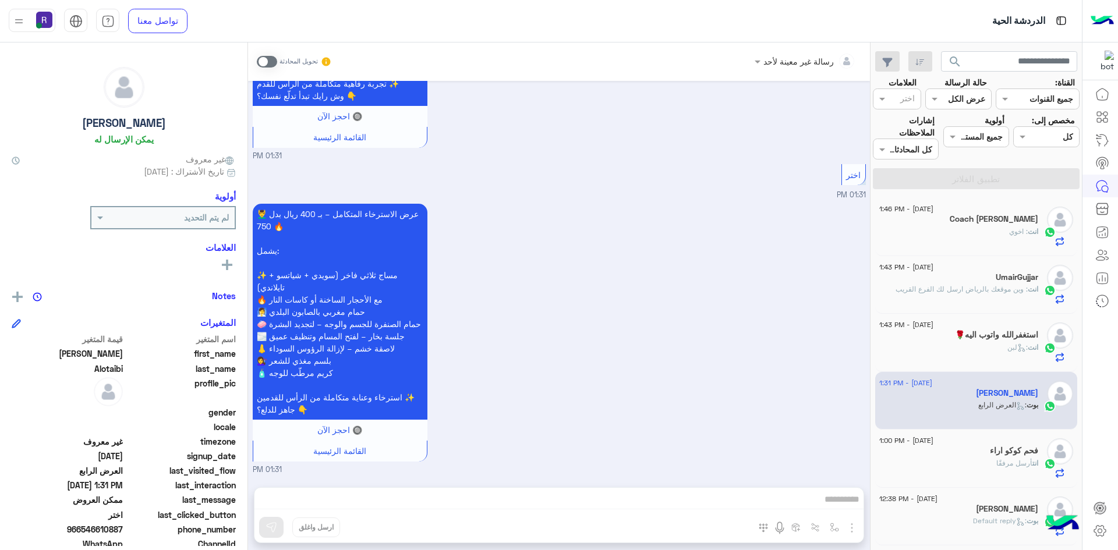
click at [1014, 453] on h5 "فحم كوكو اراء" at bounding box center [1014, 451] width 48 height 10
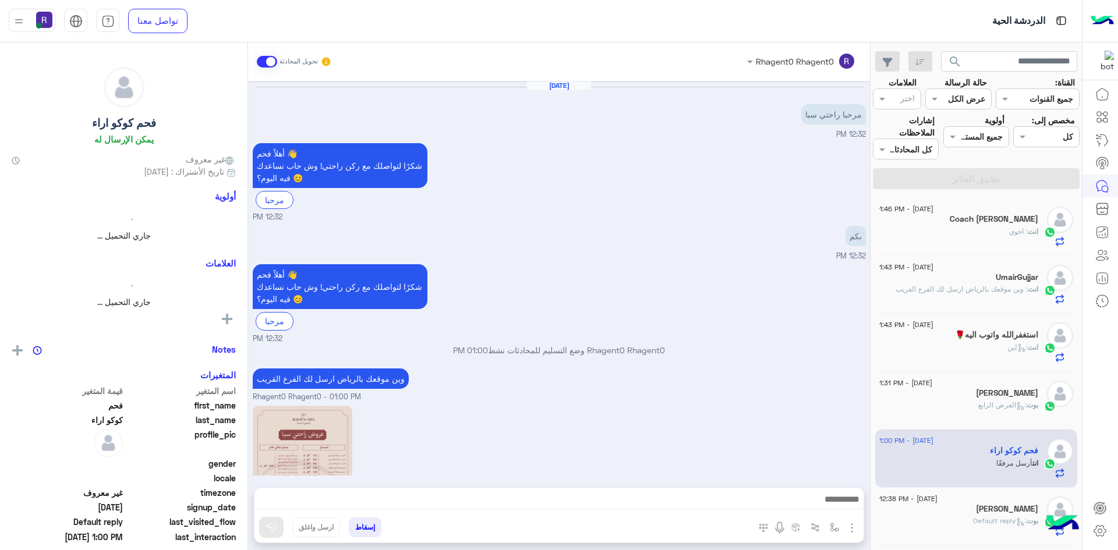
scroll to position [265, 0]
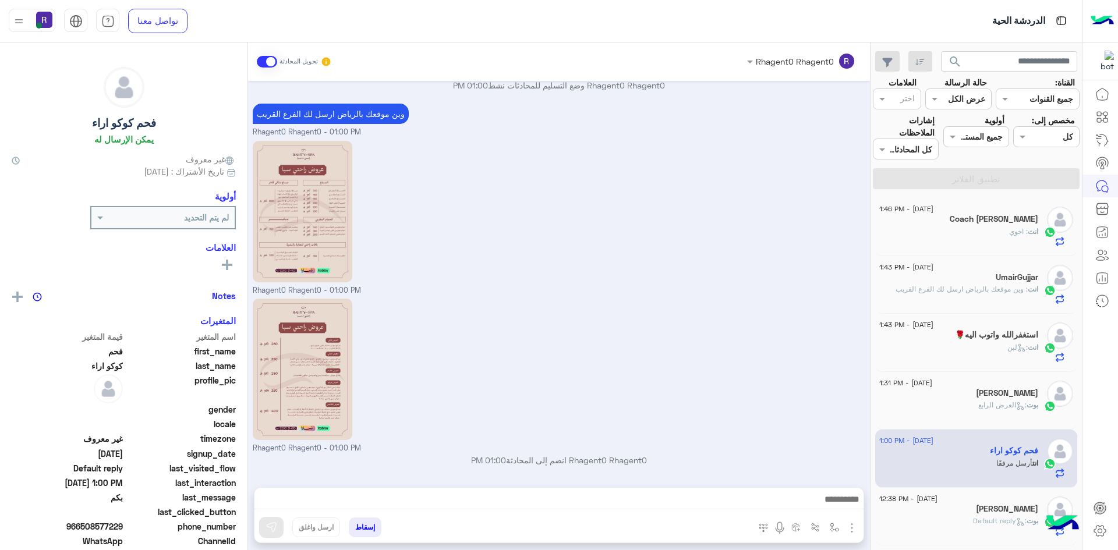
click at [1009, 229] on span ": اخوي" at bounding box center [1018, 231] width 19 height 9
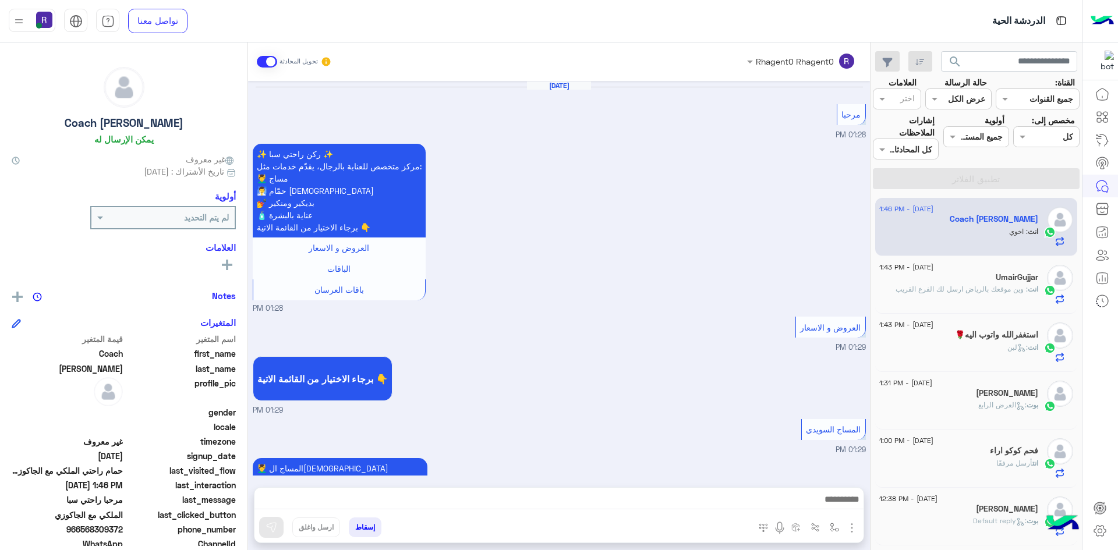
scroll to position [1378, 0]
